Goal: Check status: Check status

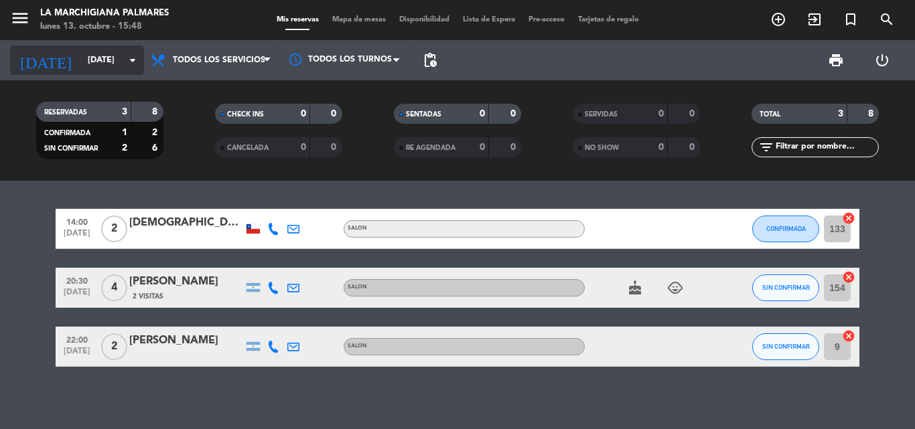
click at [109, 61] on input "[DATE]" at bounding box center [137, 60] width 113 height 23
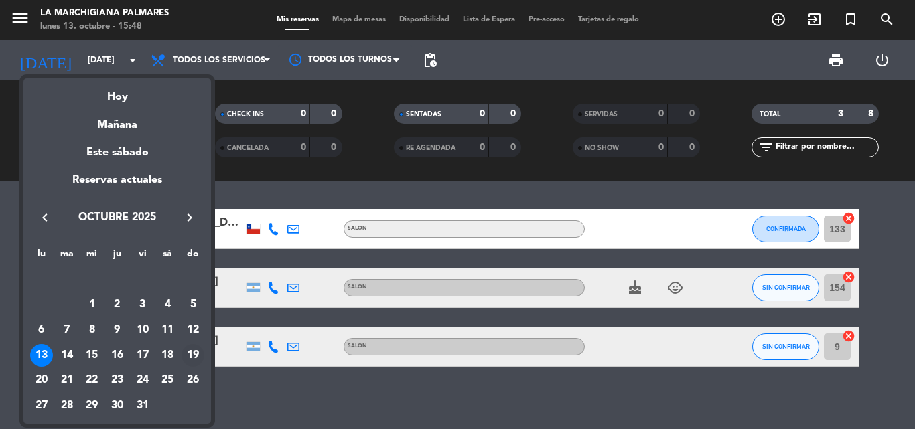
click at [193, 364] on div "19" at bounding box center [192, 355] width 23 height 23
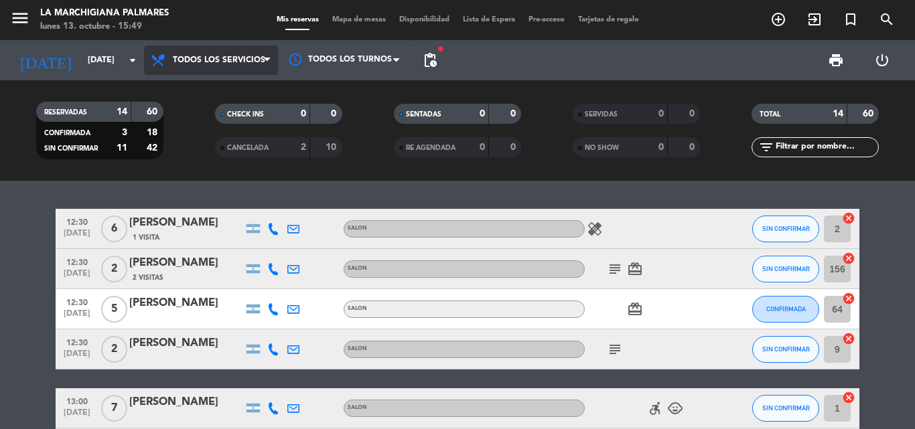
click at [248, 58] on span "Todos los servicios" at bounding box center [219, 60] width 92 height 9
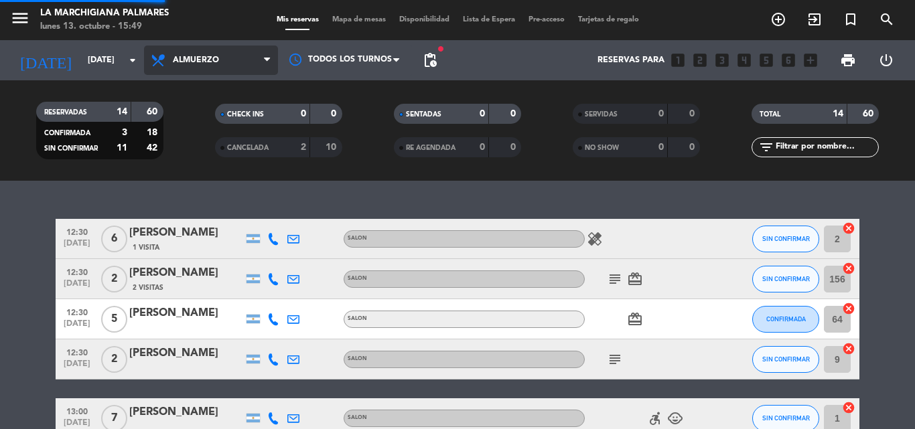
click at [212, 115] on div "menu La Marchigiana Palmares [DATE] 13. octubre - 15:49 Mis reservas Mapa de me…" at bounding box center [457, 90] width 915 height 181
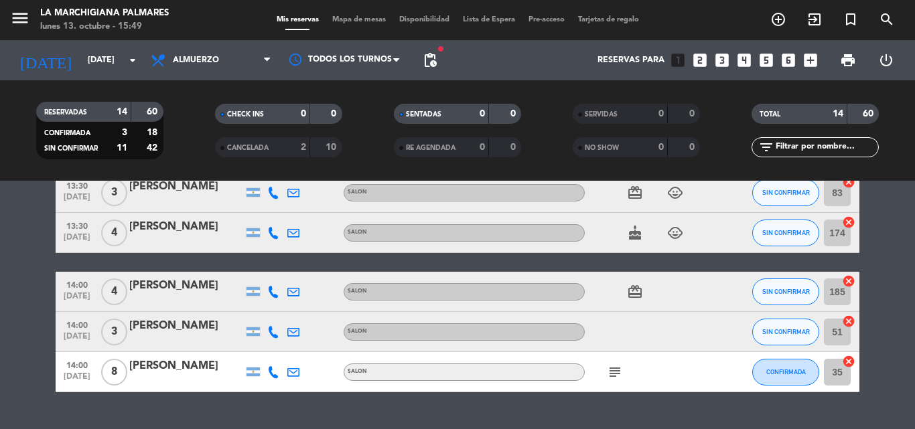
scroll to position [499, 0]
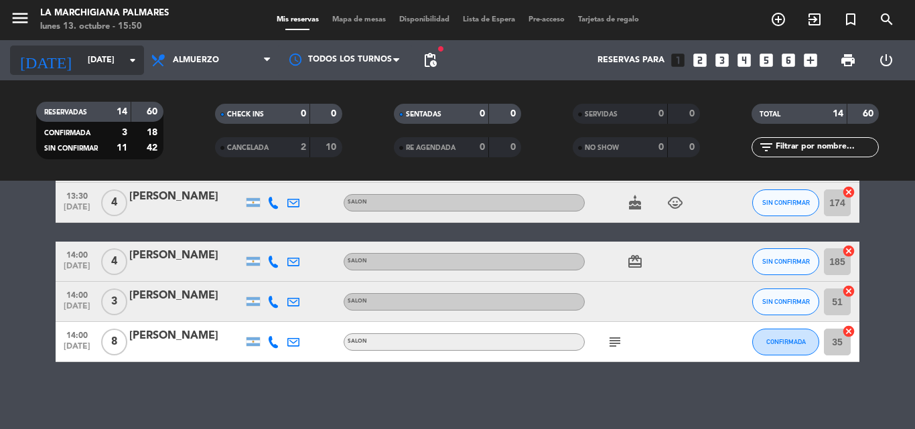
click at [122, 61] on input "[DATE]" at bounding box center [137, 60] width 113 height 23
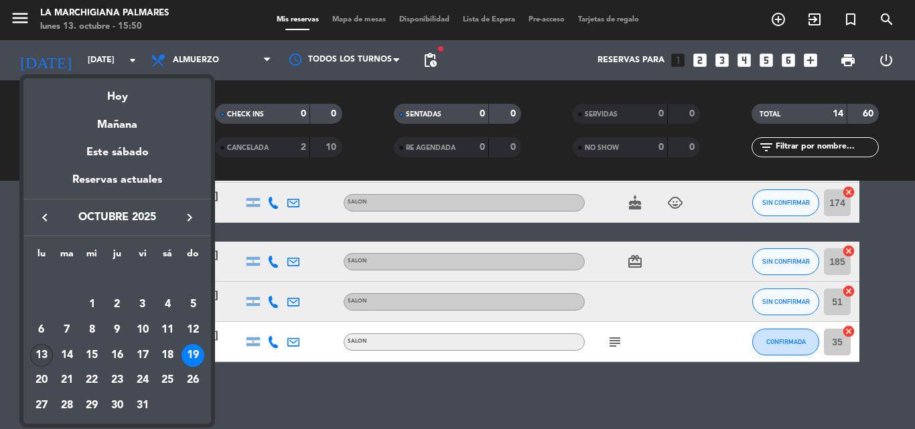
click at [46, 350] on div "13" at bounding box center [41, 355] width 23 height 23
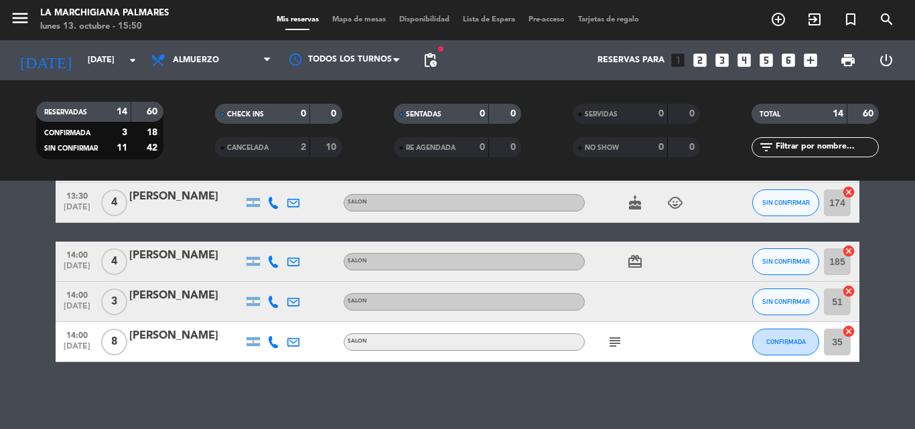
type input "[DATE]"
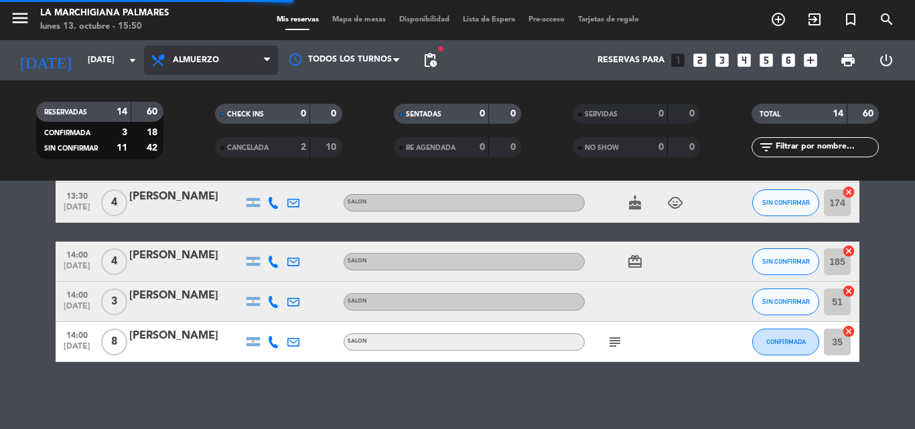
click at [198, 62] on span "Almuerzo" at bounding box center [196, 60] width 46 height 9
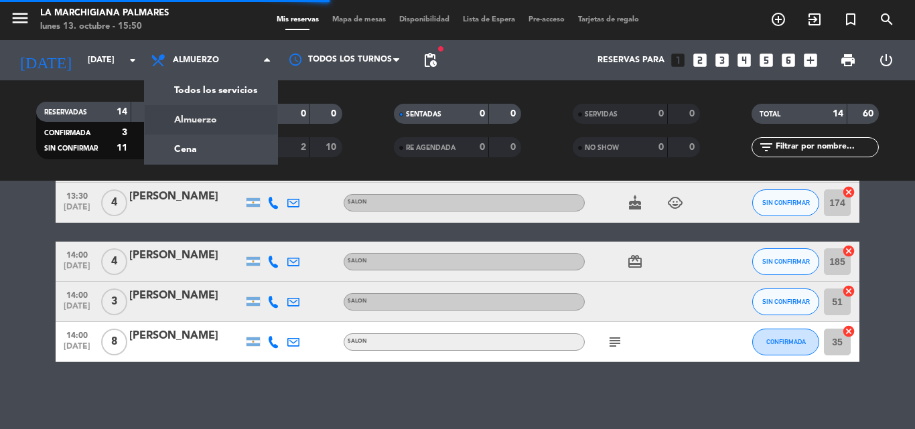
scroll to position [0, 0]
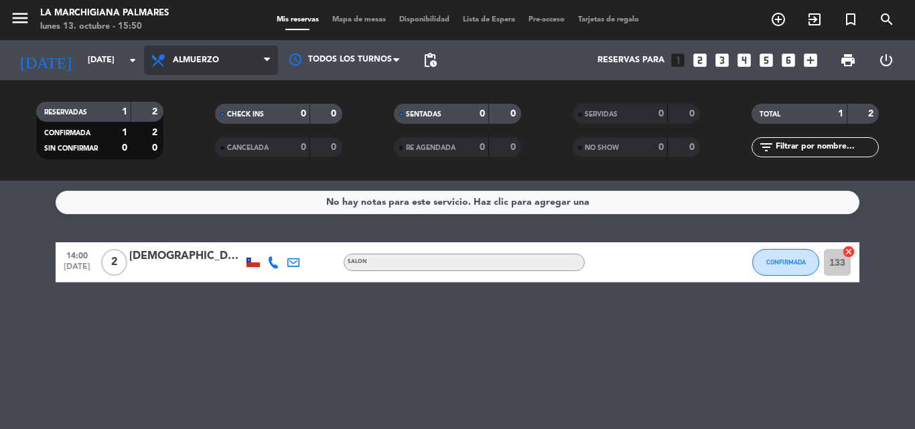
click at [203, 59] on span "Almuerzo" at bounding box center [196, 60] width 46 height 9
click at [185, 147] on div "menu La Marchigiana Palmares [DATE] 13. octubre - 15:50 Mis reservas Mapa de me…" at bounding box center [457, 90] width 915 height 181
